Goal: Browse casually: Explore the website without a specific task or goal

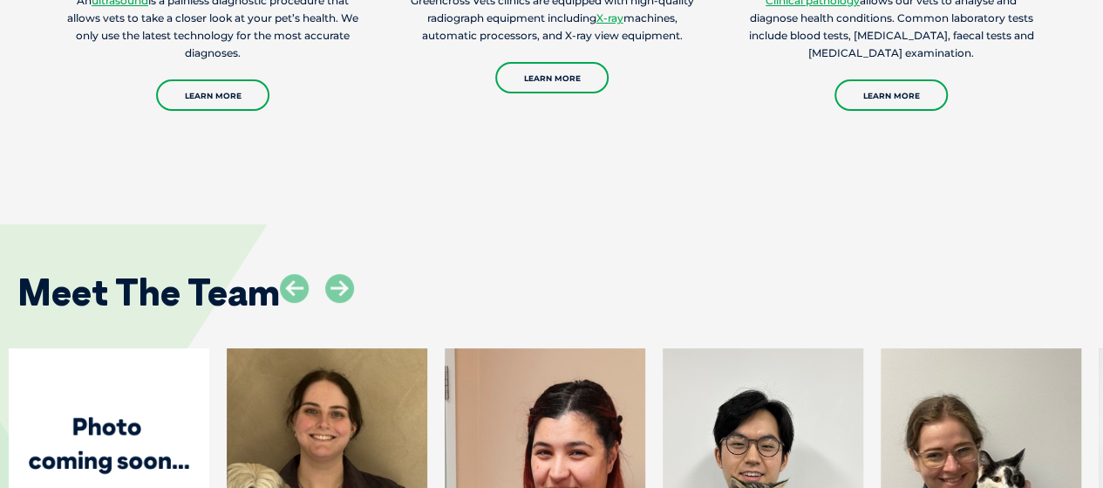
scroll to position [3664, 0]
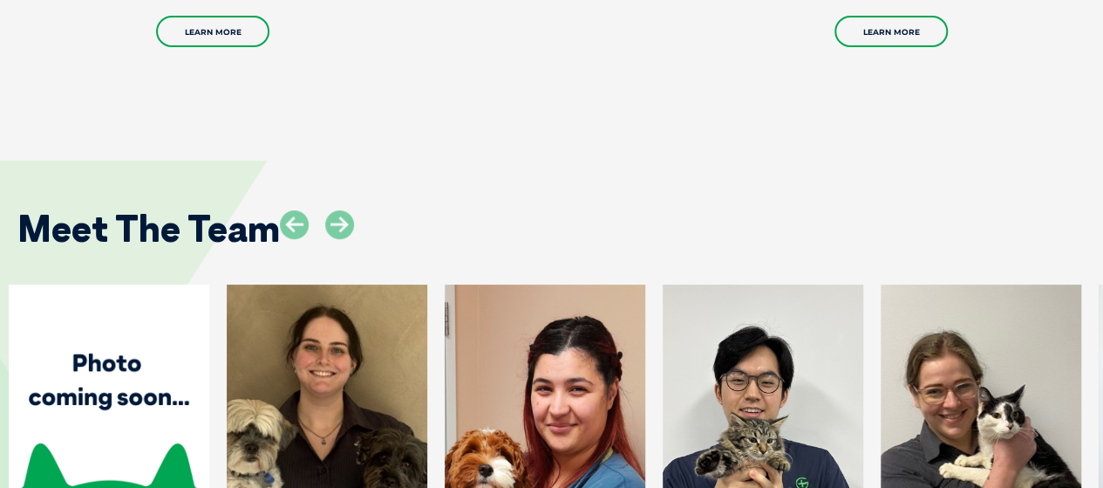
scroll to position [3420, 0]
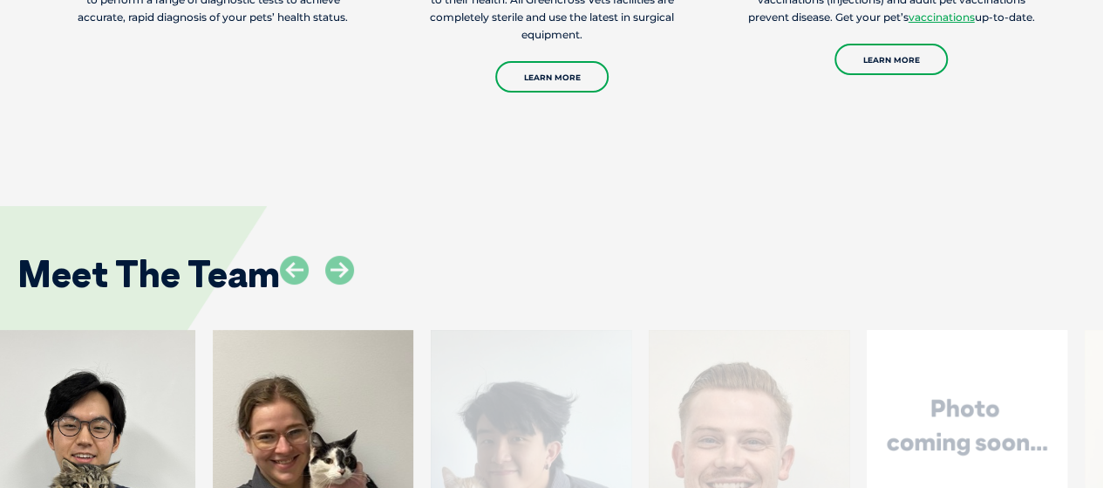
drag, startPoint x: 1036, startPoint y: 275, endPoint x: 328, endPoint y: 268, distance: 708.3
click at [328, 330] on div at bounding box center [313, 469] width 201 height 279
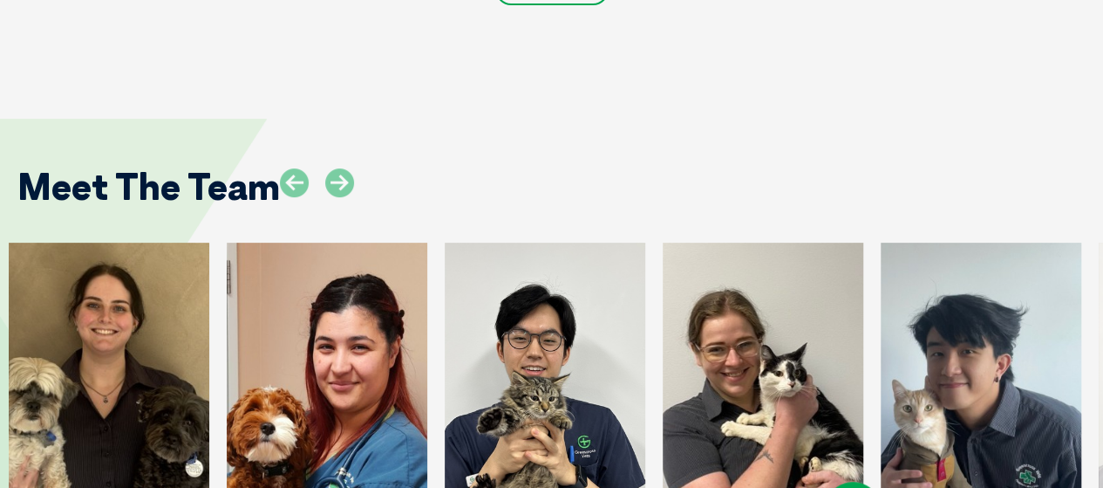
scroll to position [3595, 0]
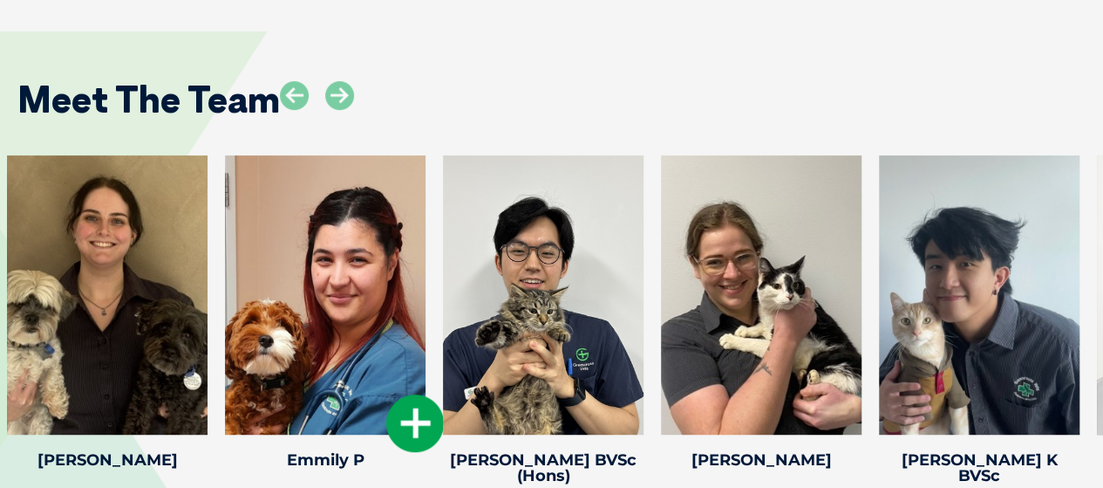
drag, startPoint x: 1011, startPoint y: 239, endPoint x: 382, endPoint y: 256, distance: 629.2
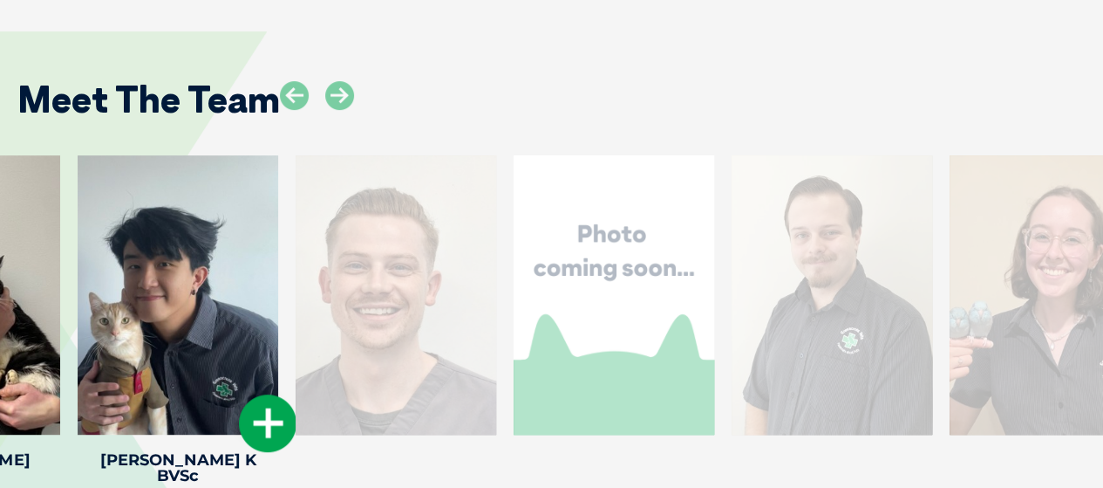
drag, startPoint x: 853, startPoint y: 214, endPoint x: 163, endPoint y: 217, distance: 690.0
click at [163, 217] on div at bounding box center [178, 294] width 201 height 279
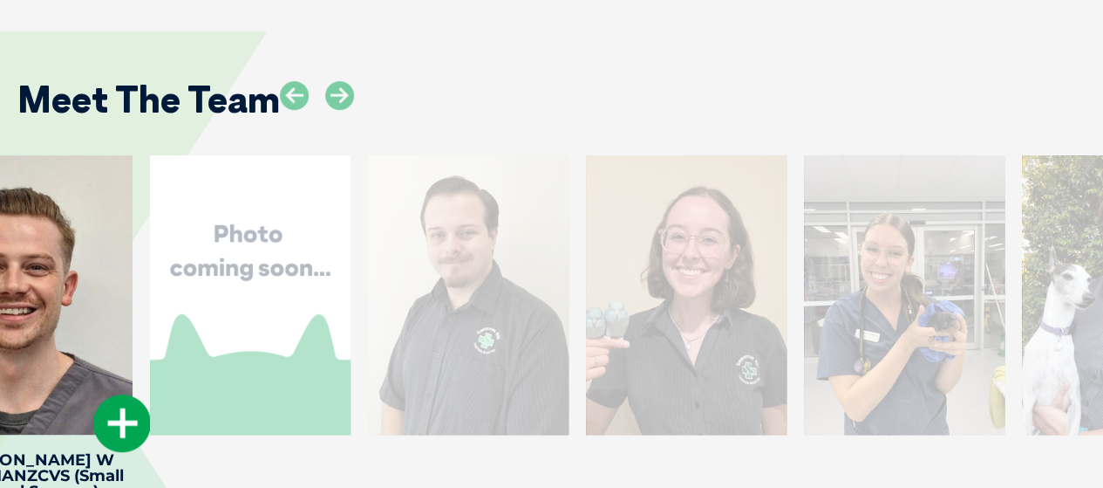
drag, startPoint x: 1051, startPoint y: 208, endPoint x: 92, endPoint y: 193, distance: 959.7
click at [94, 196] on div at bounding box center [32, 294] width 201 height 279
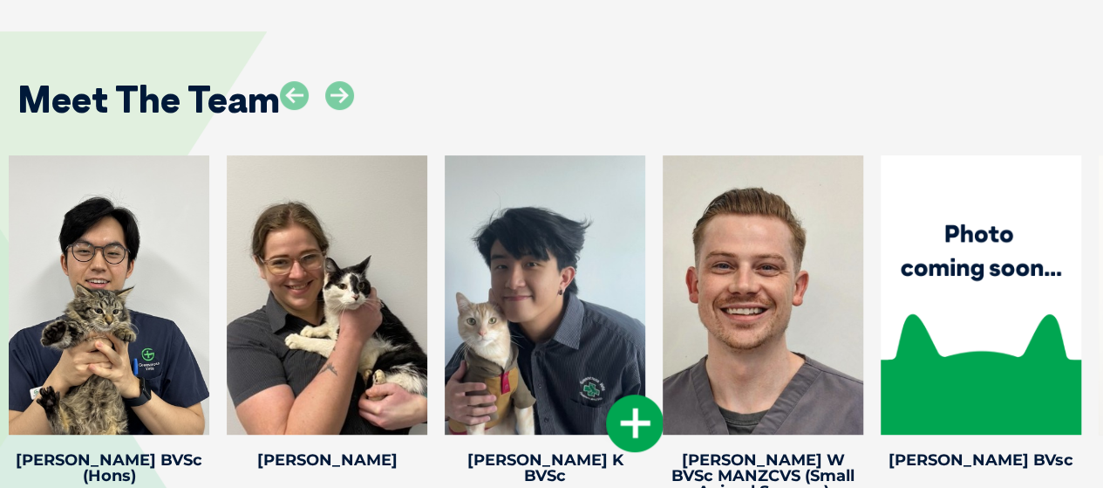
drag, startPoint x: 992, startPoint y: 207, endPoint x: 634, endPoint y: 226, distance: 358.2
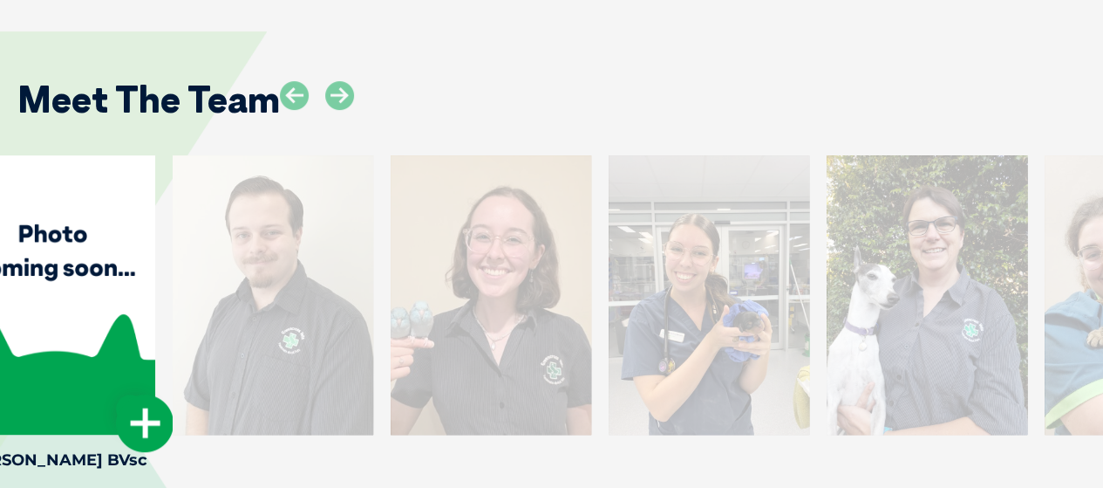
drag, startPoint x: 926, startPoint y: 156, endPoint x: 0, endPoint y: 130, distance: 926.8
click at [0, 155] on div at bounding box center [55, 294] width 201 height 279
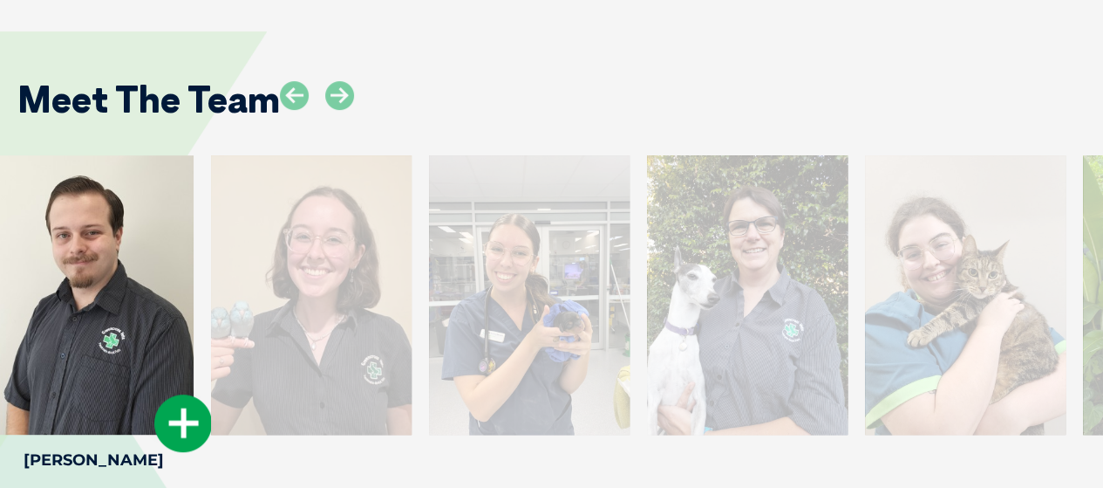
drag, startPoint x: 957, startPoint y: 220, endPoint x: 68, endPoint y: 236, distance: 889.0
click at [78, 236] on div at bounding box center [93, 294] width 201 height 279
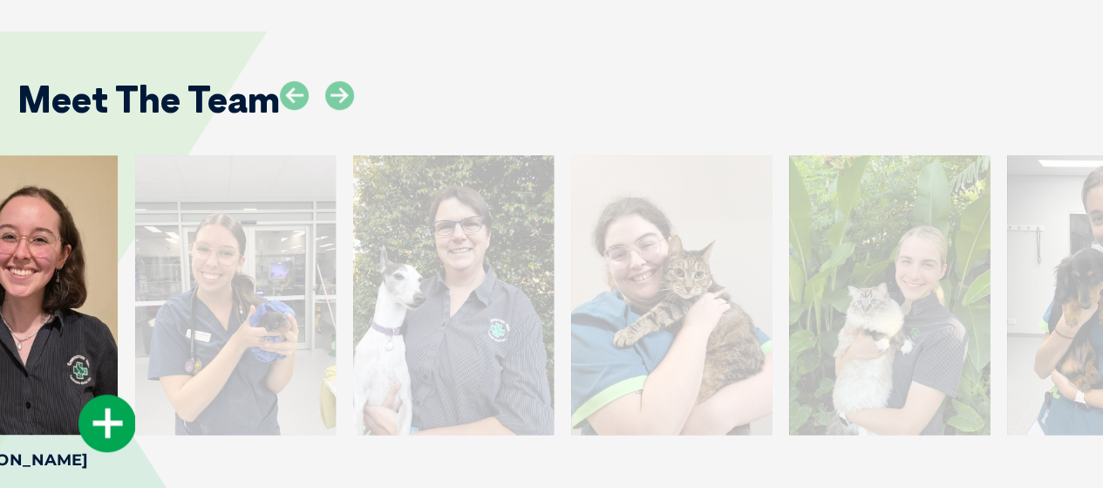
drag, startPoint x: 964, startPoint y: 216, endPoint x: 0, endPoint y: 229, distance: 964.0
click at [0, 229] on div at bounding box center [17, 294] width 201 height 279
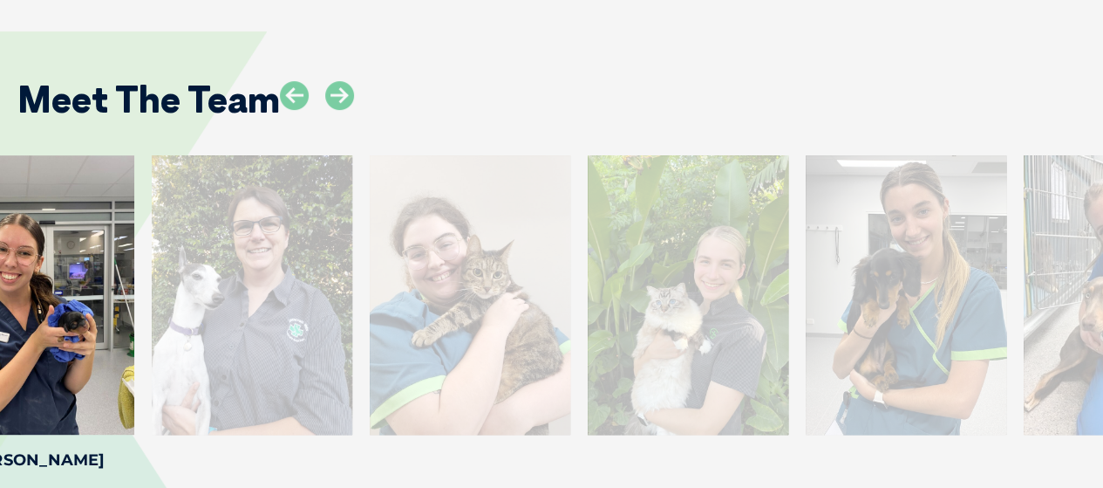
drag, startPoint x: 947, startPoint y: 193, endPoint x: 0, endPoint y: 200, distance: 947.4
click at [0, 200] on div at bounding box center [34, 294] width 201 height 279
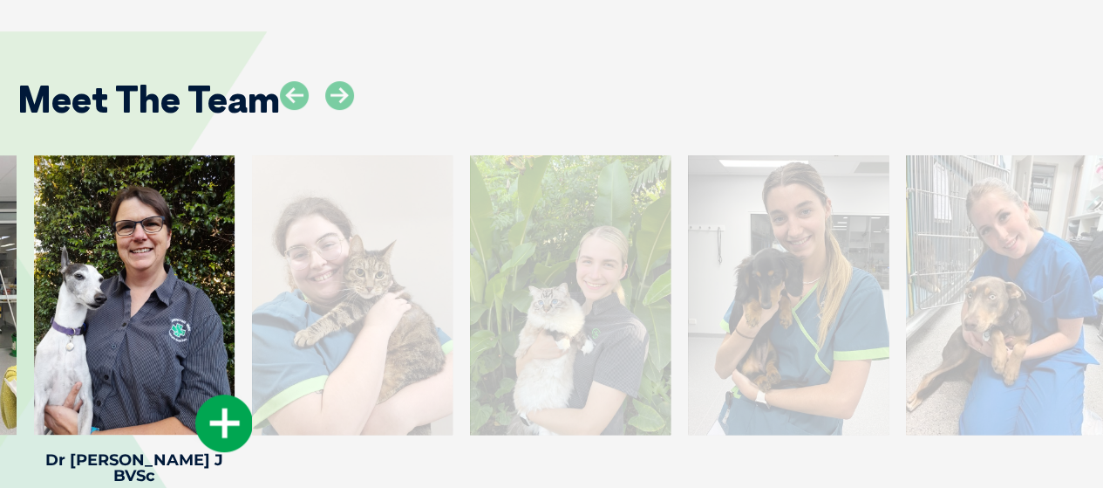
drag, startPoint x: 977, startPoint y: 181, endPoint x: 115, endPoint y: 174, distance: 861.9
click at [115, 174] on div at bounding box center [134, 294] width 201 height 279
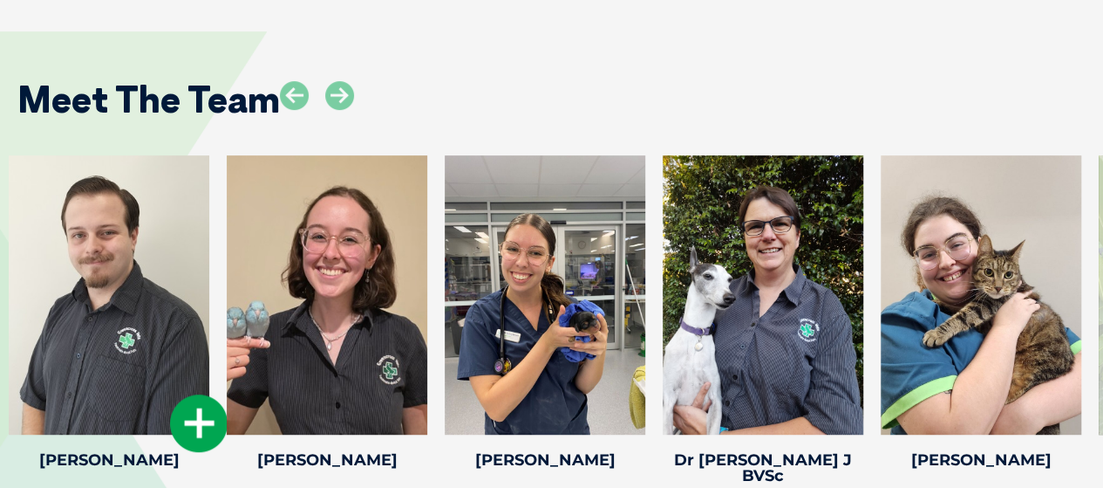
drag, startPoint x: 938, startPoint y: 181, endPoint x: 124, endPoint y: 202, distance: 814.1
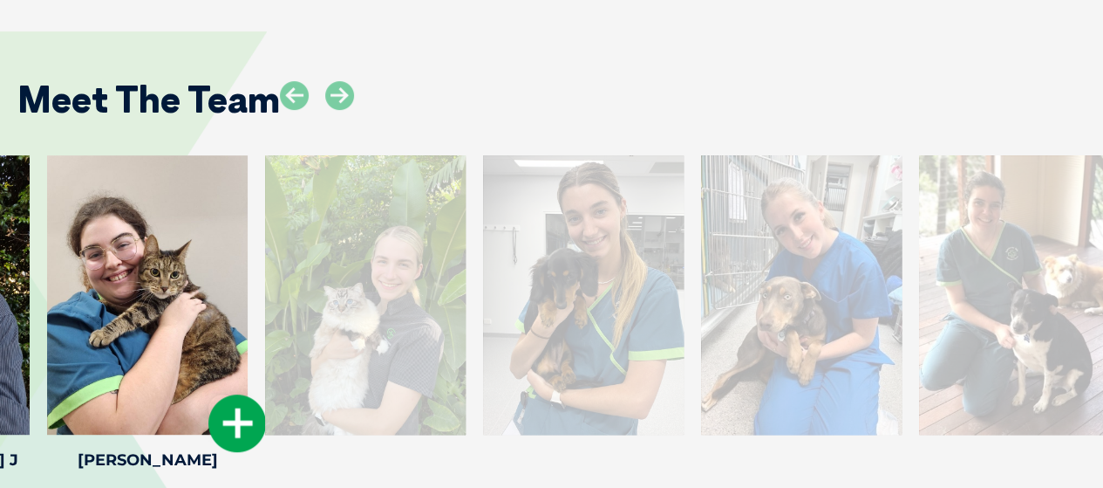
drag, startPoint x: 907, startPoint y: 192, endPoint x: 67, endPoint y: 205, distance: 840.1
click at [67, 205] on div at bounding box center [147, 294] width 201 height 279
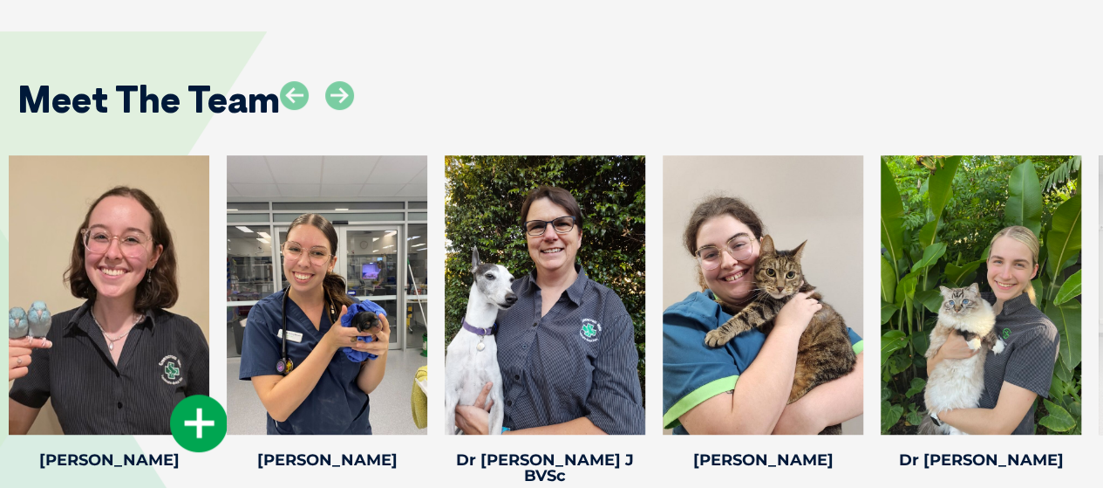
drag, startPoint x: 895, startPoint y: 226, endPoint x: 27, endPoint y: 237, distance: 868.0
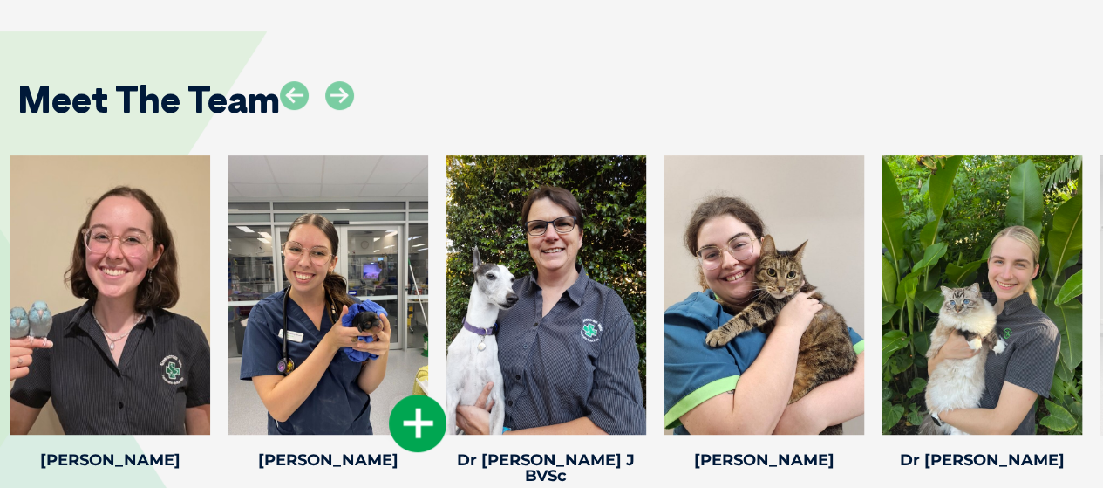
drag, startPoint x: 910, startPoint y: 183, endPoint x: 293, endPoint y: 224, distance: 618.1
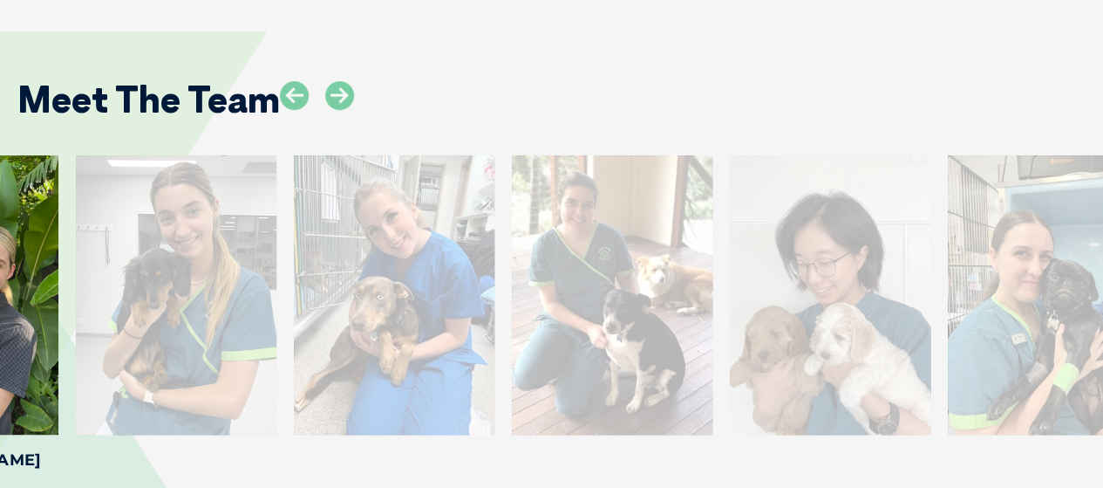
drag, startPoint x: 1023, startPoint y: 380, endPoint x: 0, endPoint y: 388, distance: 1023.2
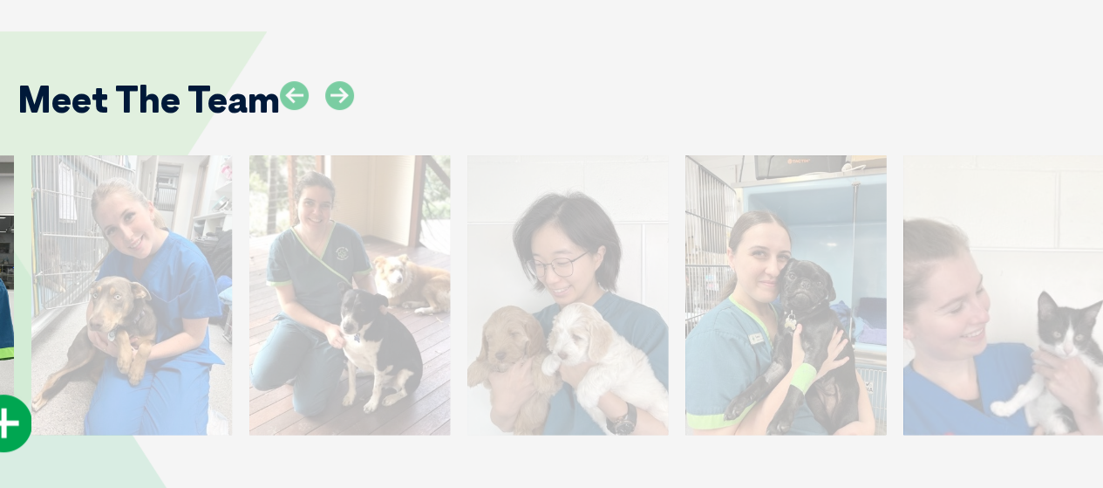
drag, startPoint x: 1068, startPoint y: 374, endPoint x: 0, endPoint y: 374, distance: 1067.7
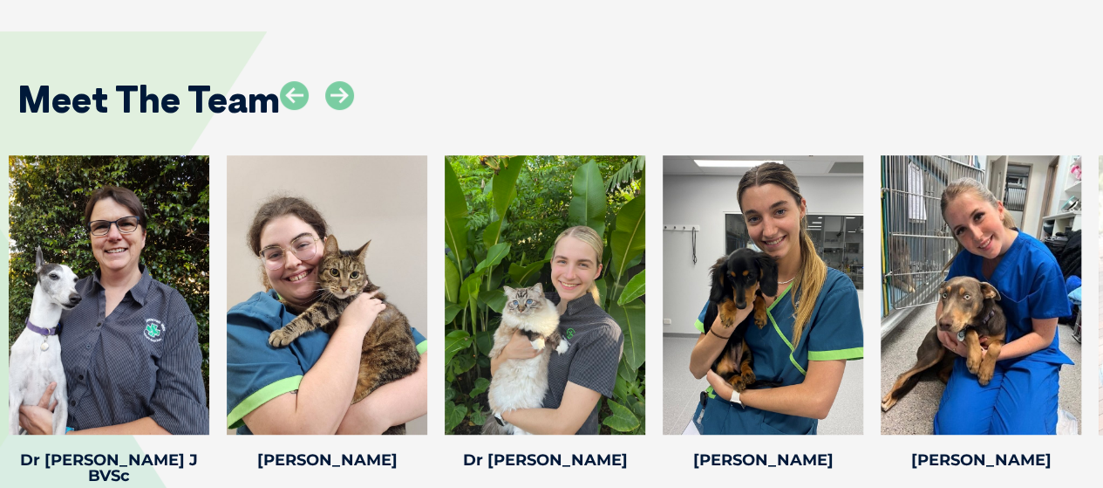
drag, startPoint x: 913, startPoint y: 252, endPoint x: 262, endPoint y: 292, distance: 652.8
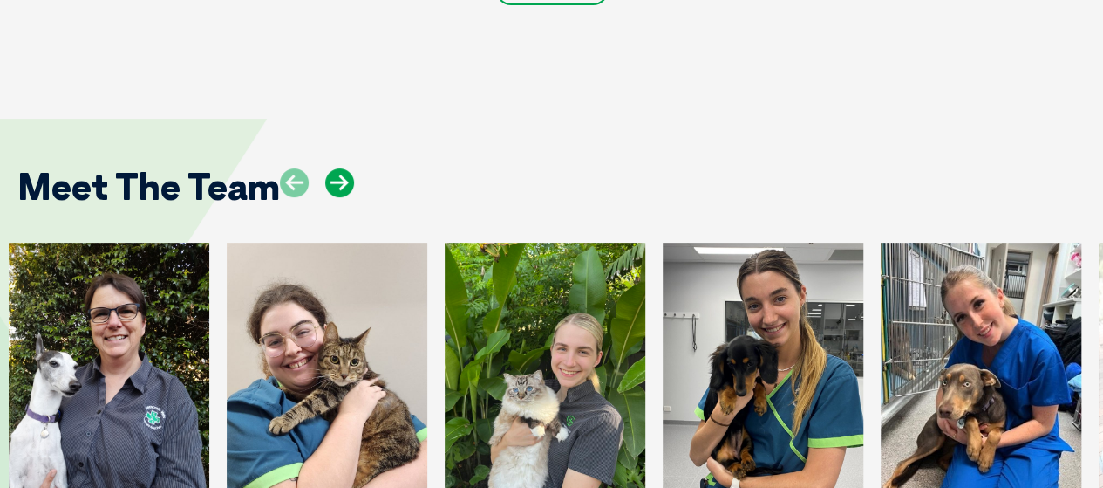
click at [341, 168] on icon at bounding box center [339, 182] width 29 height 29
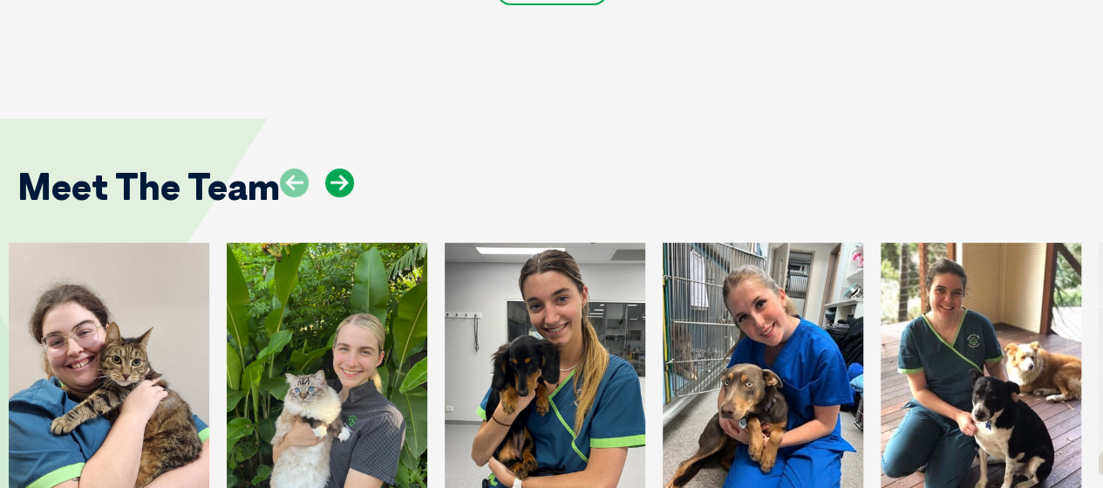
click at [341, 168] on icon at bounding box center [339, 182] width 29 height 29
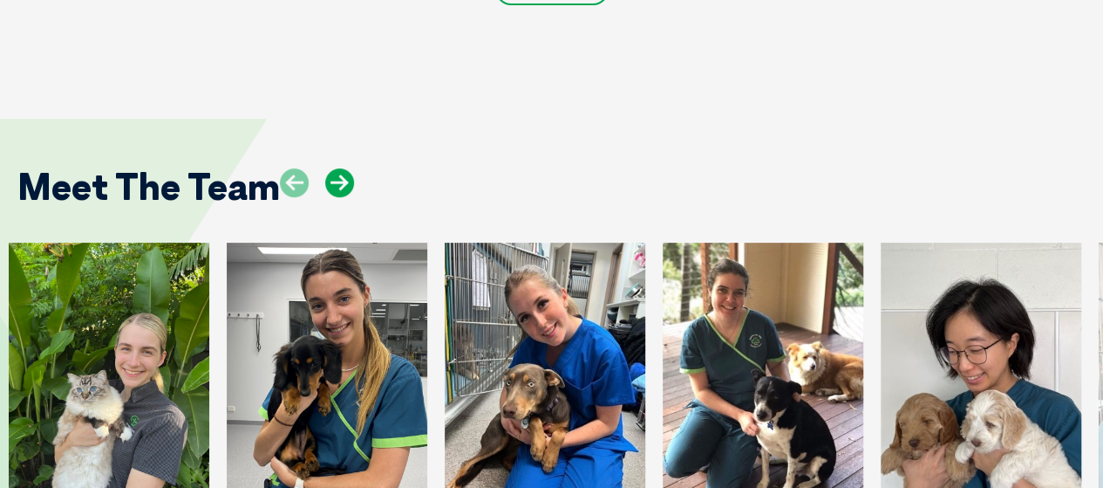
click at [341, 168] on icon at bounding box center [339, 182] width 29 height 29
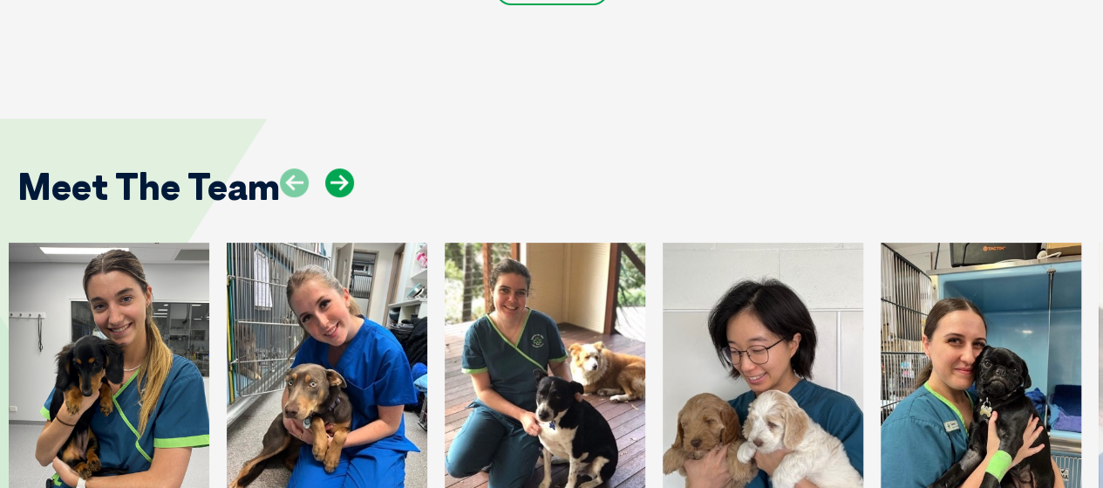
click at [341, 168] on icon at bounding box center [339, 182] width 29 height 29
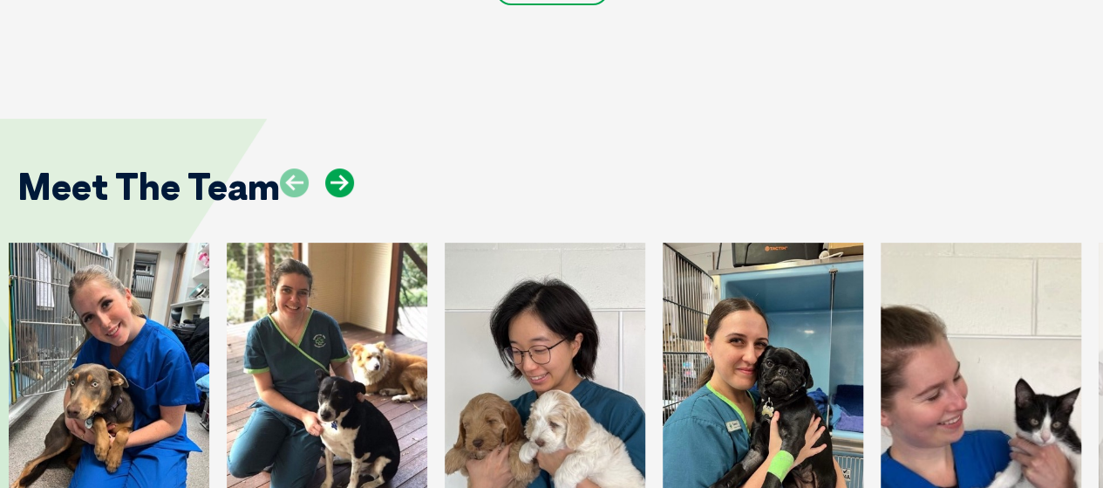
click at [341, 168] on icon at bounding box center [339, 182] width 29 height 29
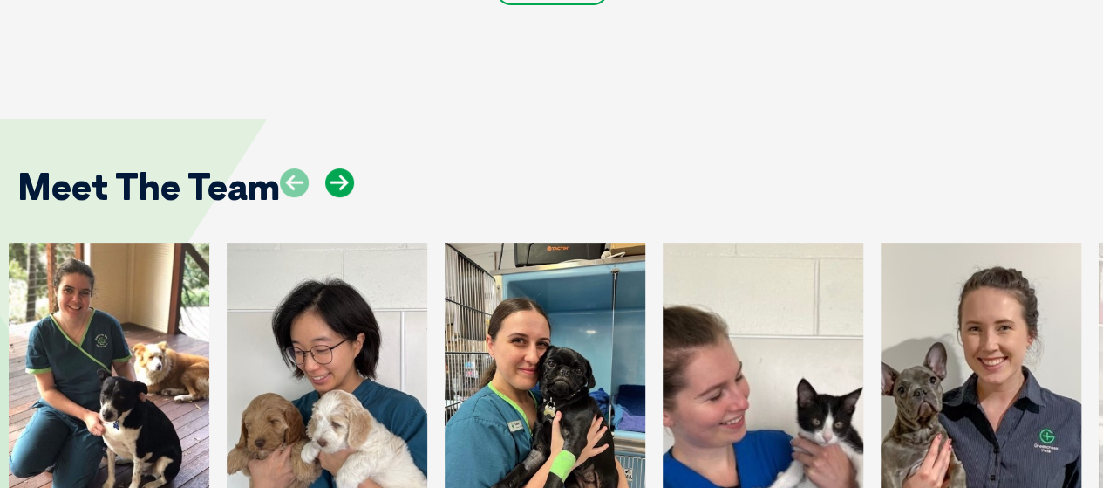
click at [341, 168] on icon at bounding box center [339, 182] width 29 height 29
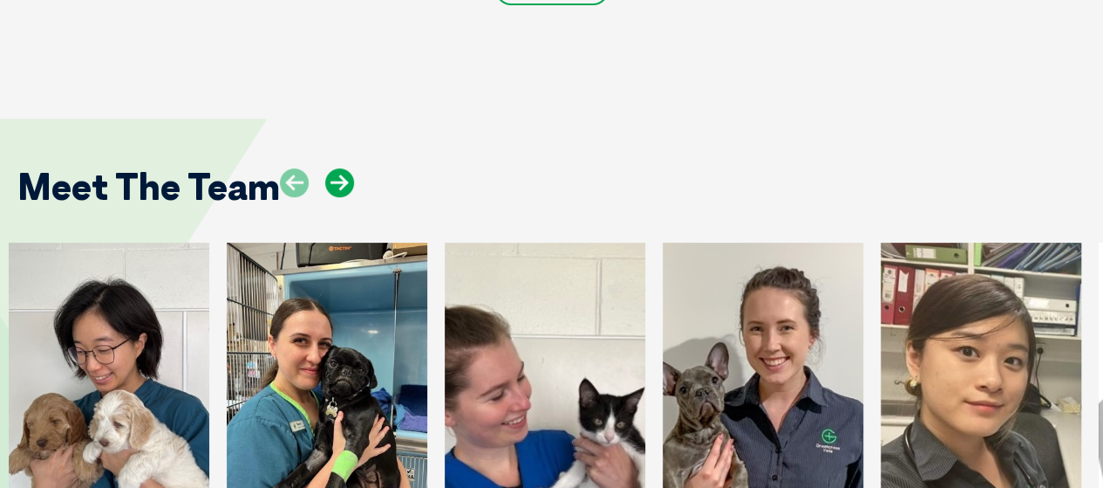
click at [341, 168] on icon at bounding box center [339, 182] width 29 height 29
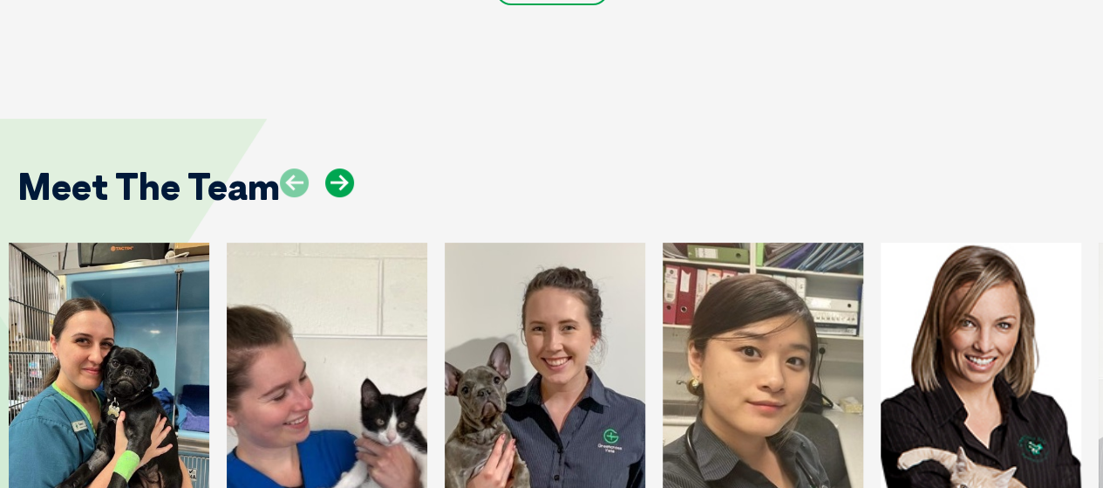
click at [341, 168] on icon at bounding box center [339, 182] width 29 height 29
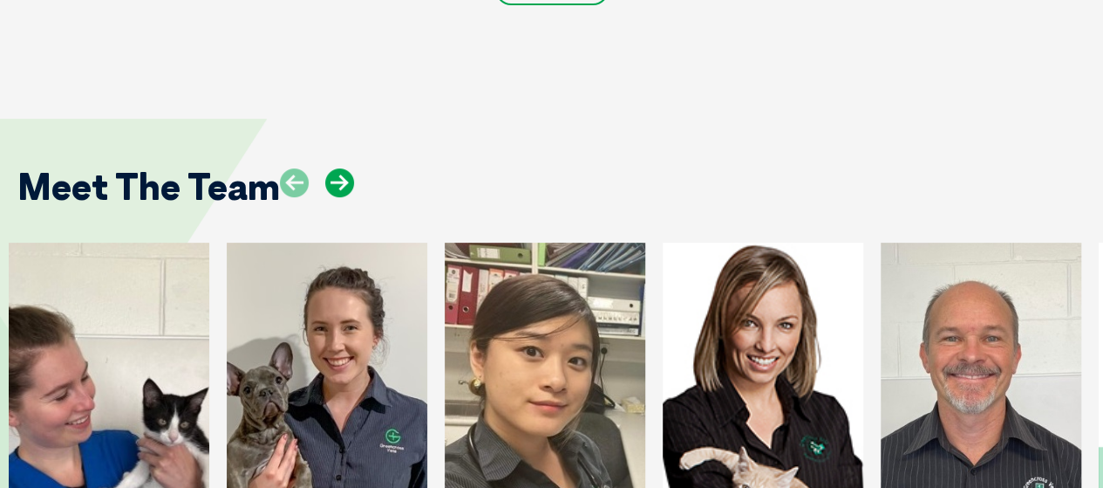
click at [341, 168] on icon at bounding box center [339, 182] width 29 height 29
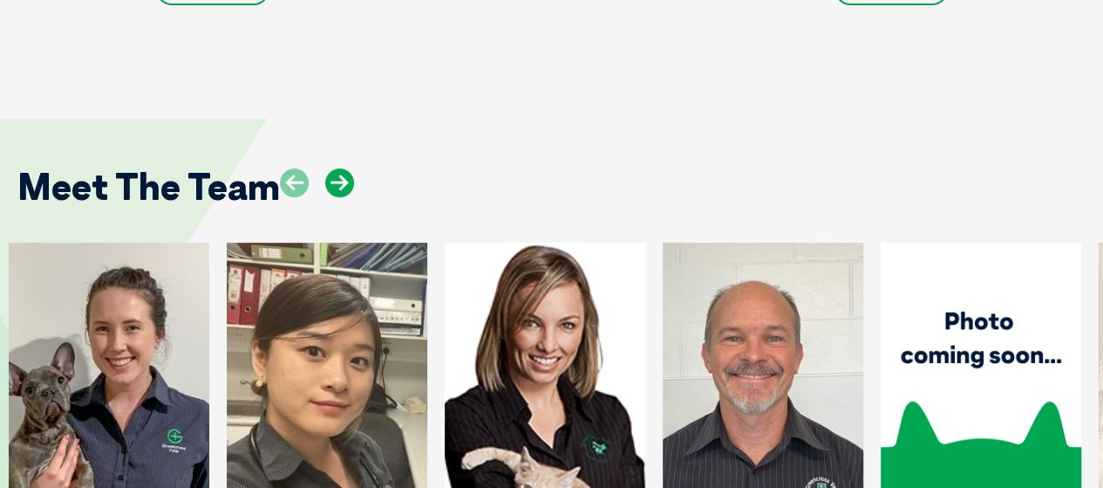
click at [341, 168] on icon at bounding box center [339, 182] width 29 height 29
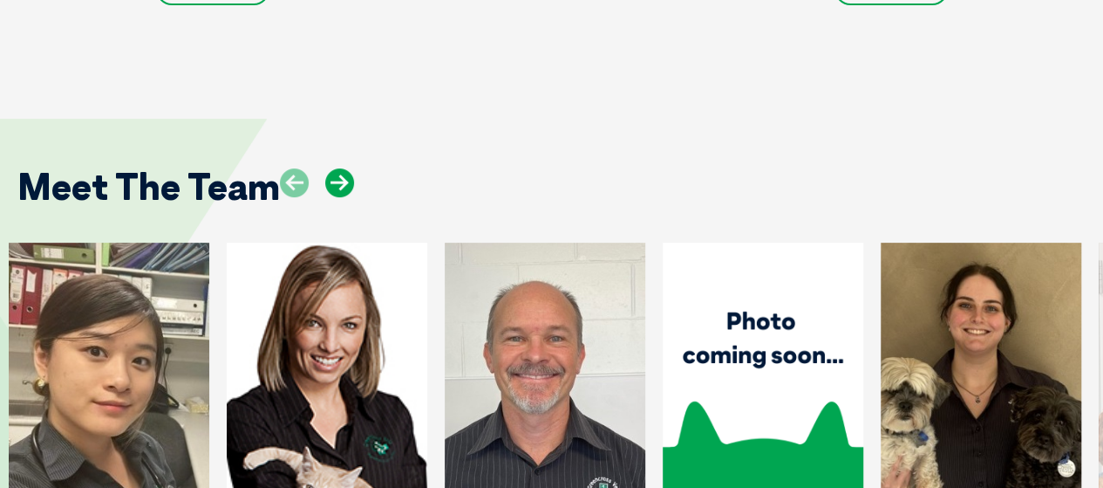
click at [341, 168] on icon at bounding box center [339, 182] width 29 height 29
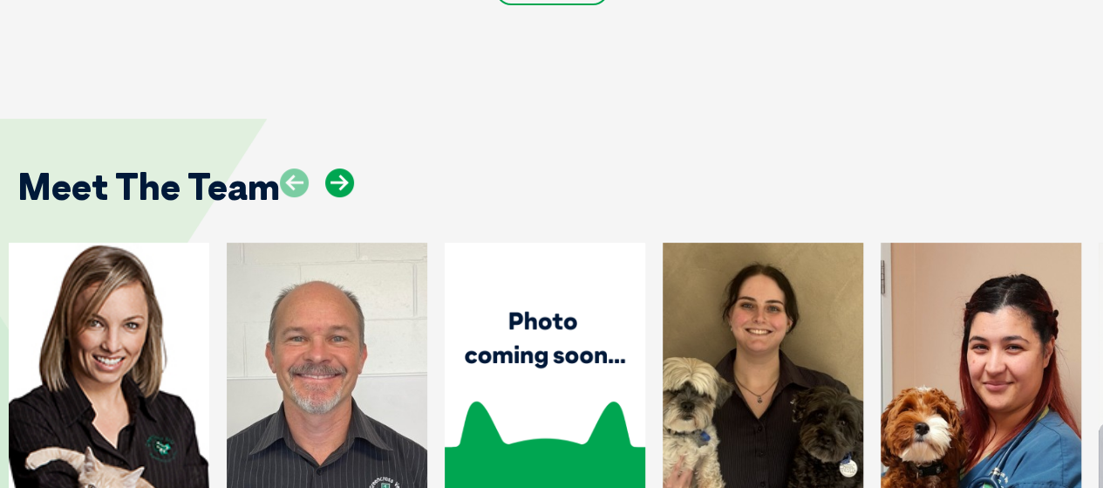
click at [341, 168] on icon at bounding box center [339, 182] width 29 height 29
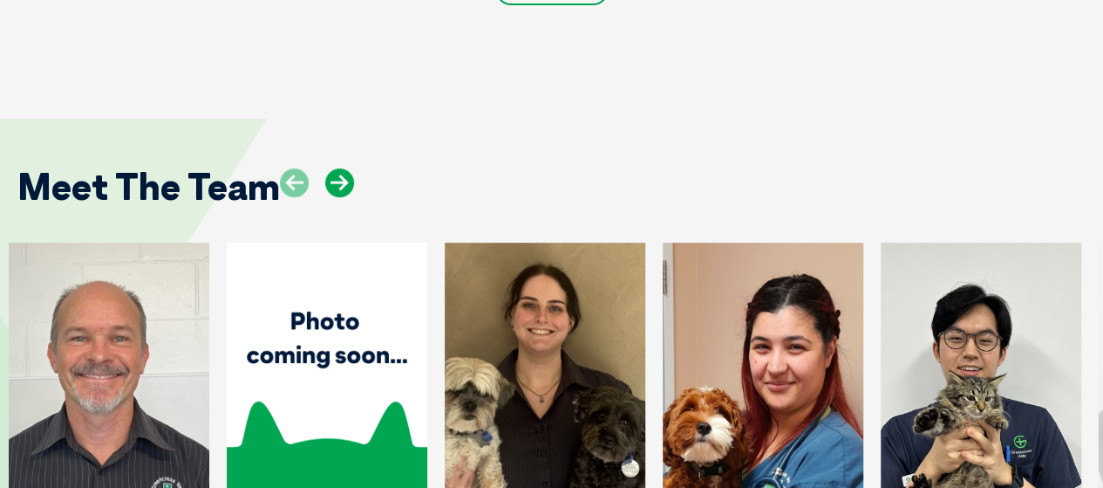
click at [341, 168] on icon at bounding box center [339, 182] width 29 height 29
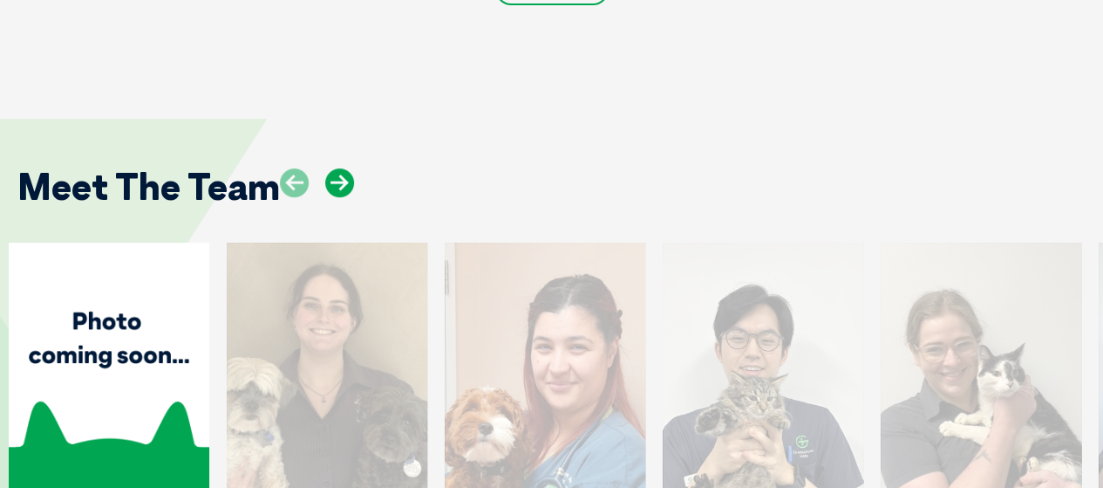
click at [341, 168] on icon at bounding box center [339, 182] width 29 height 29
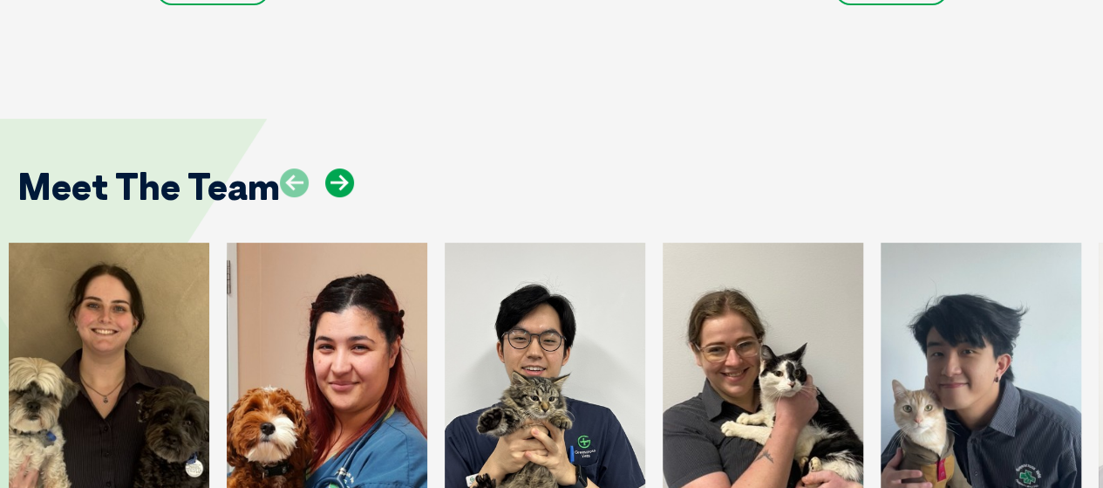
click at [341, 168] on icon at bounding box center [339, 182] width 29 height 29
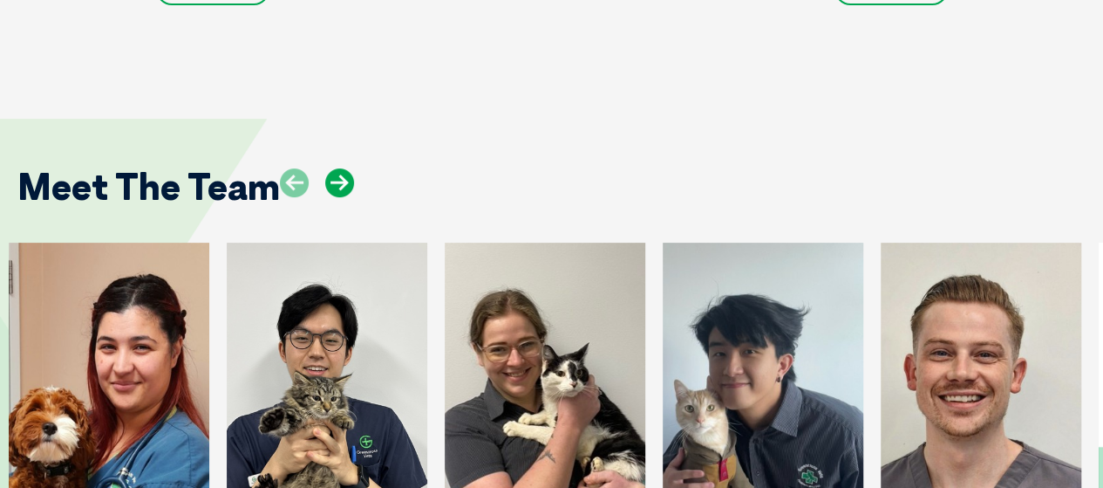
click at [341, 168] on icon at bounding box center [339, 182] width 29 height 29
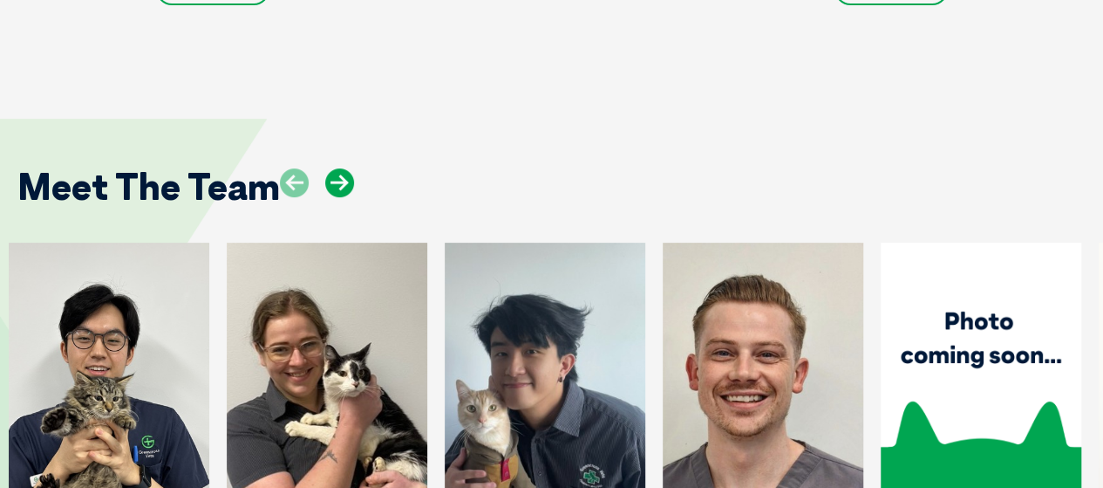
click at [341, 168] on icon at bounding box center [339, 182] width 29 height 29
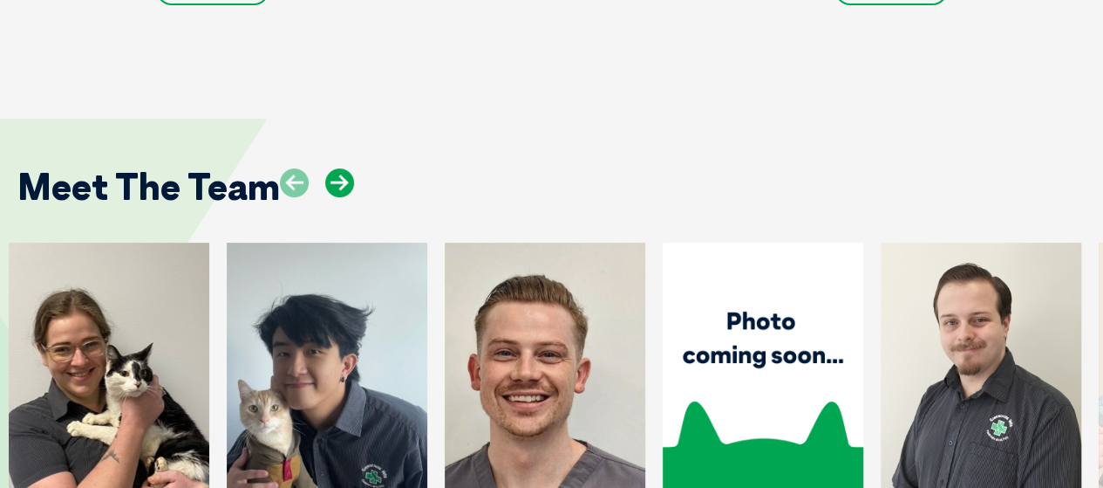
click at [341, 168] on icon at bounding box center [339, 182] width 29 height 29
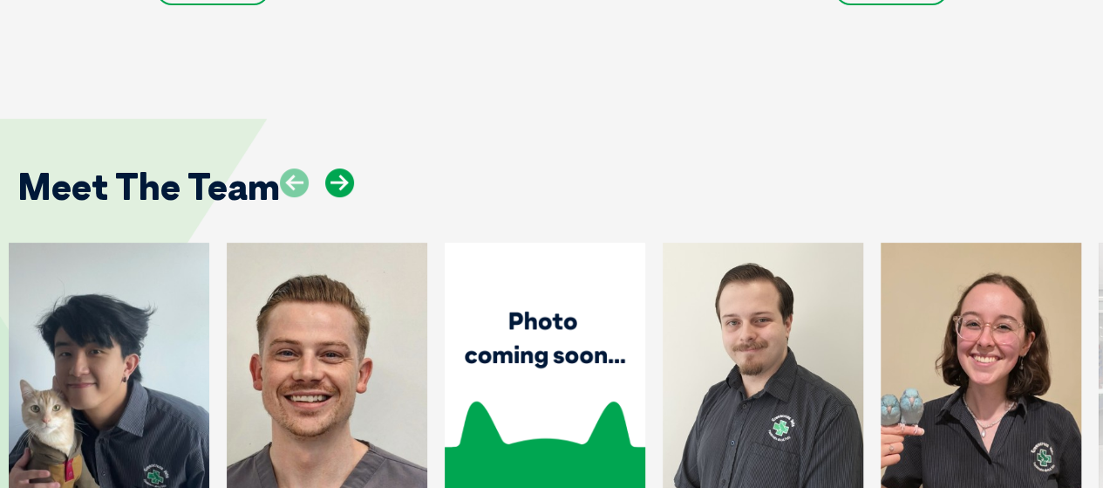
click at [341, 168] on icon at bounding box center [339, 182] width 29 height 29
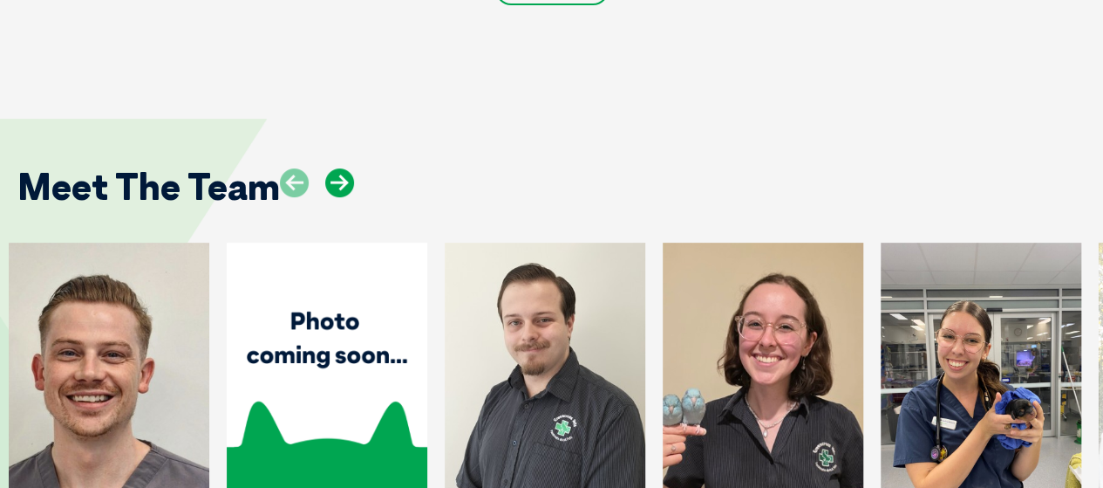
click at [341, 168] on icon at bounding box center [339, 182] width 29 height 29
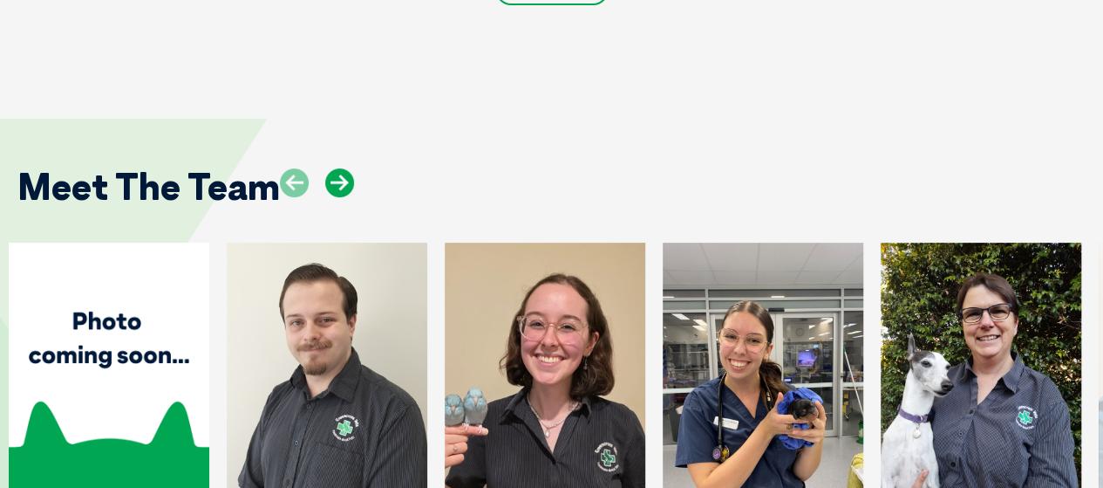
click at [341, 168] on icon at bounding box center [339, 182] width 29 height 29
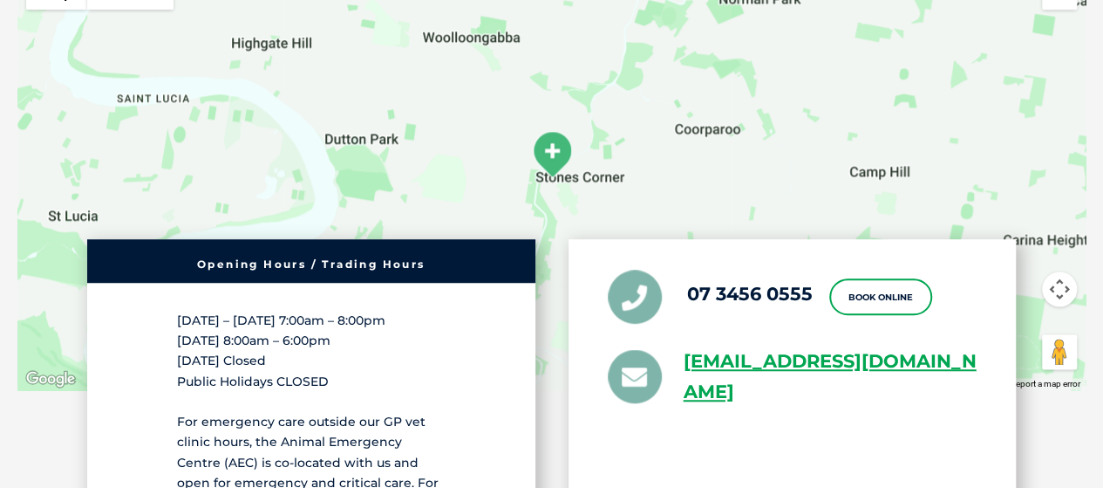
scroll to position [4554, 0]
